Goal: Find specific page/section: Find specific page/section

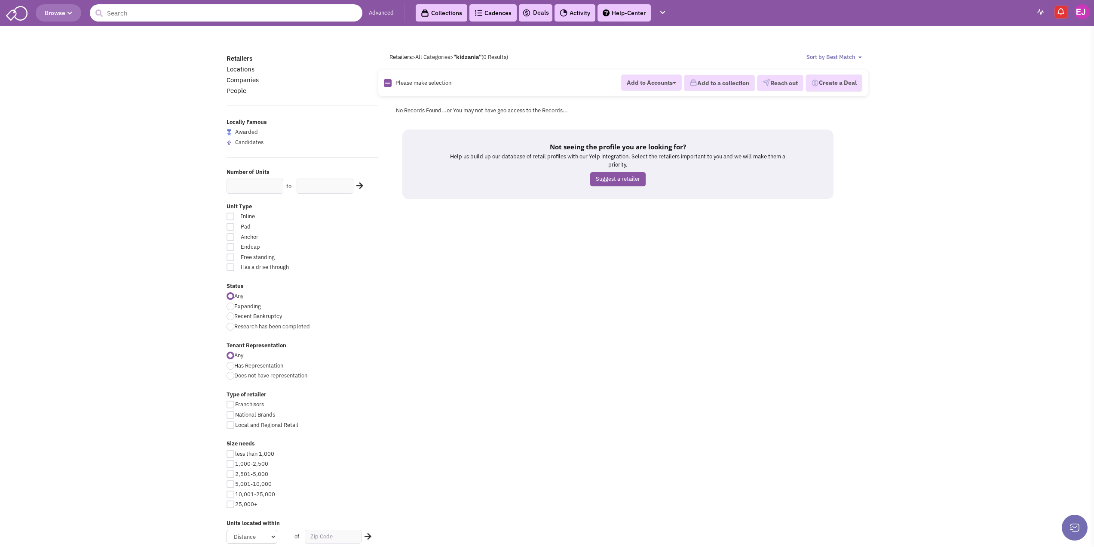
click at [228, 9] on input "text" at bounding box center [226, 12] width 273 height 17
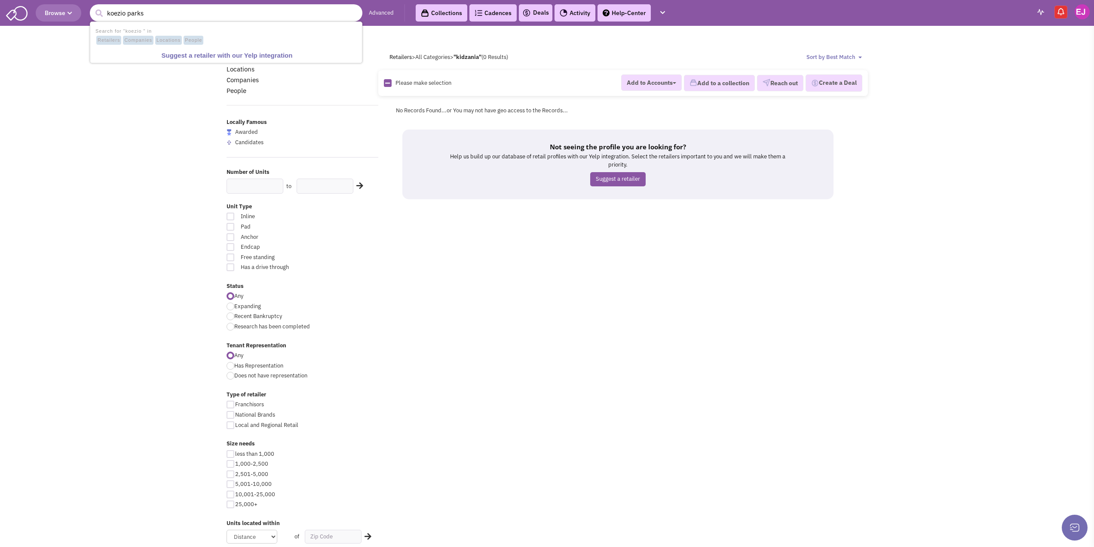
type input "koezio parks"
click at [92, 7] on button "submit" at bounding box center [98, 13] width 13 height 13
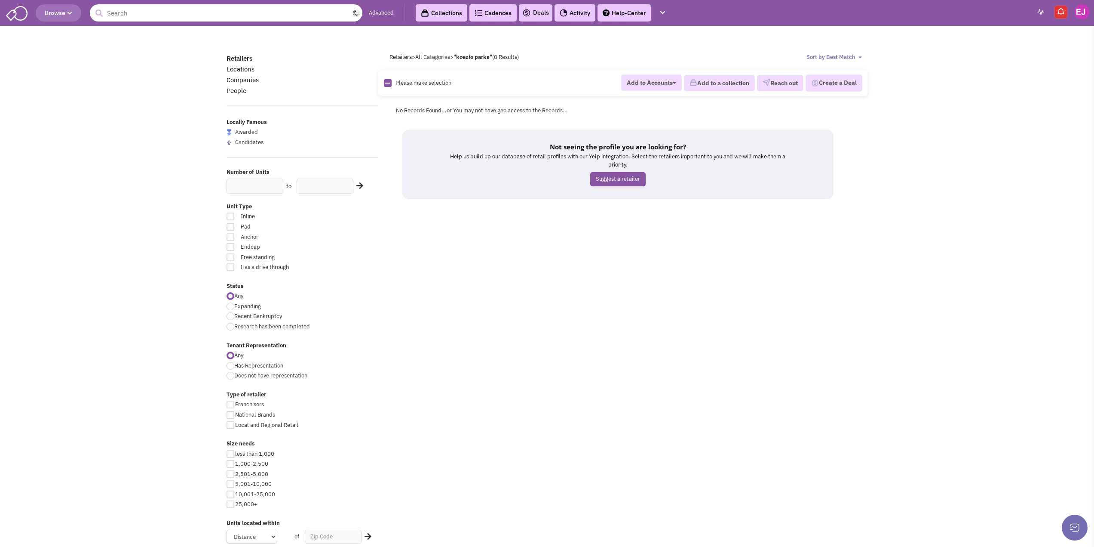
click at [167, 19] on input "text" at bounding box center [226, 12] width 273 height 17
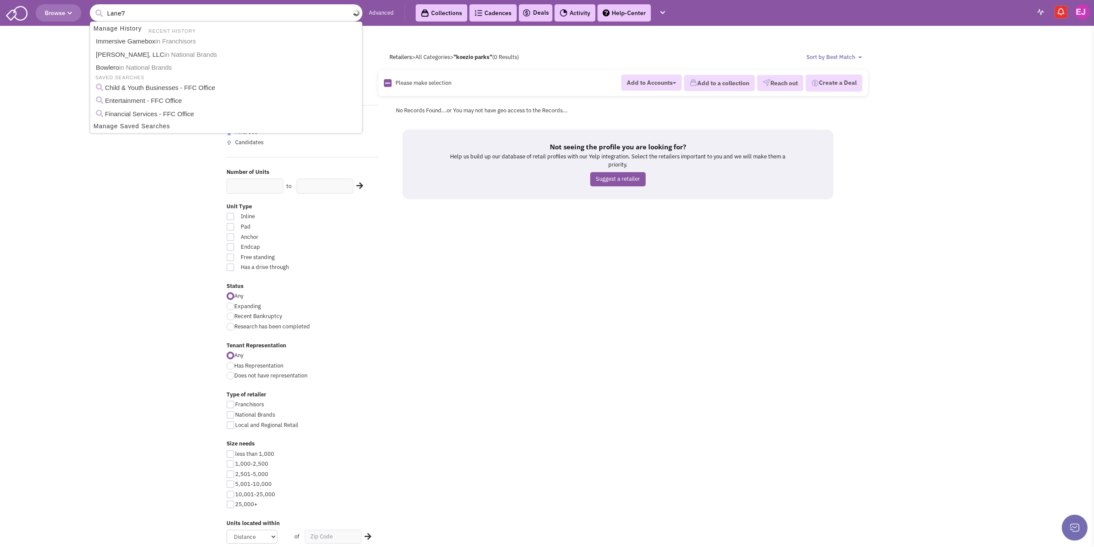
type input "Lane7"
click at [92, 7] on button "submit" at bounding box center [98, 13] width 13 height 13
